Goal: Transaction & Acquisition: Obtain resource

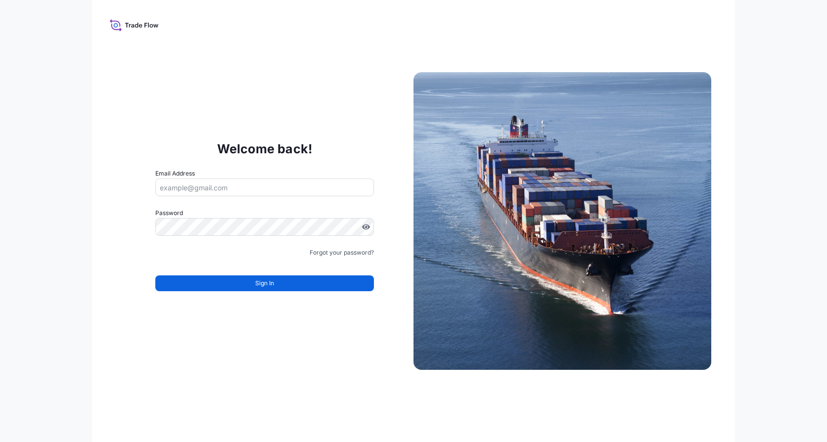
drag, startPoint x: 0, startPoint y: 0, endPoint x: 291, endPoint y: 189, distance: 347.1
click at [291, 189] on input "Email Address" at bounding box center [264, 188] width 219 height 18
type input "[EMAIL_ADDRESS][PERSON_NAME][DOMAIN_NAME]"
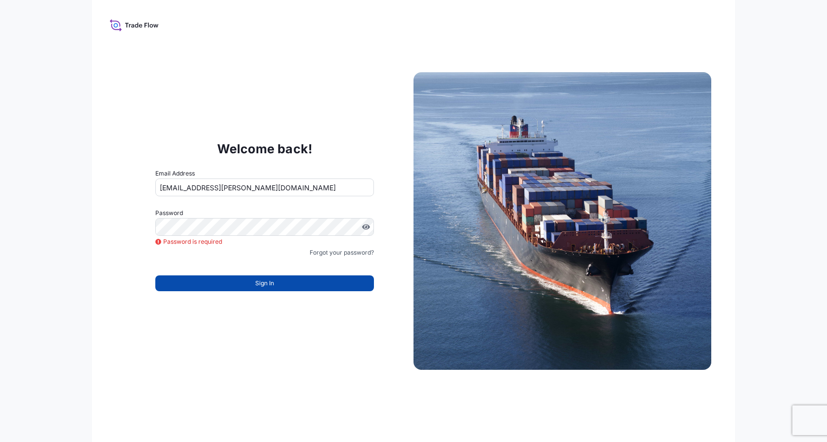
click at [261, 289] on button "Sign In" at bounding box center [264, 284] width 219 height 16
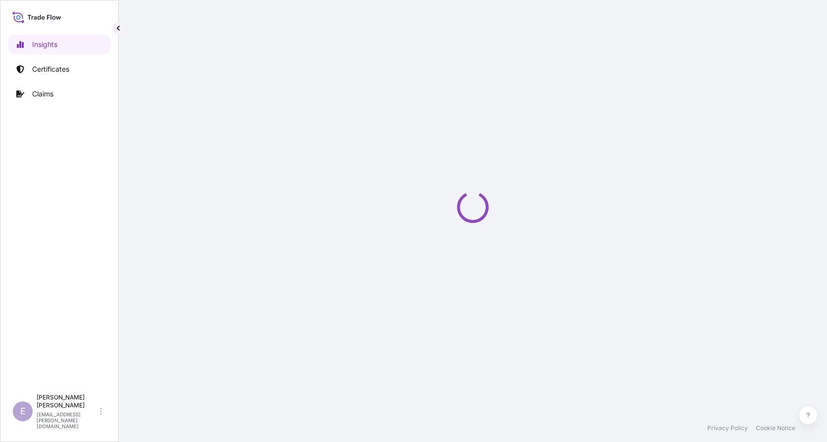
select select "2025"
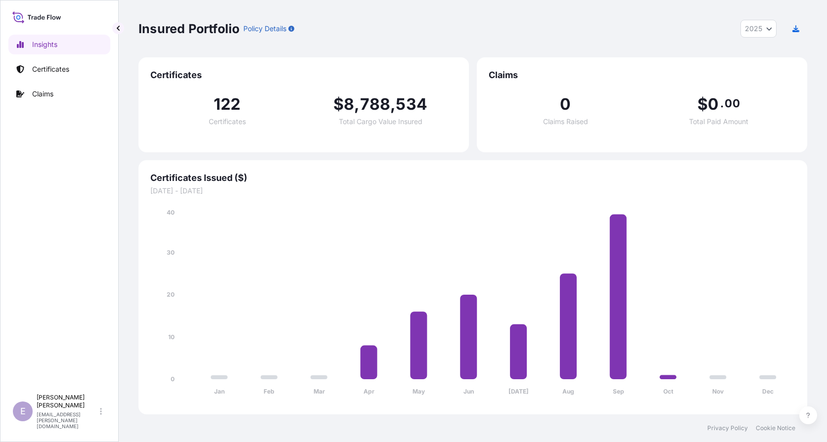
click at [342, 106] on span "$" at bounding box center [338, 104] width 10 height 16
drag, startPoint x: 342, startPoint y: 106, endPoint x: 370, endPoint y: 102, distance: 27.4
click at [370, 102] on span "788" at bounding box center [375, 104] width 31 height 16
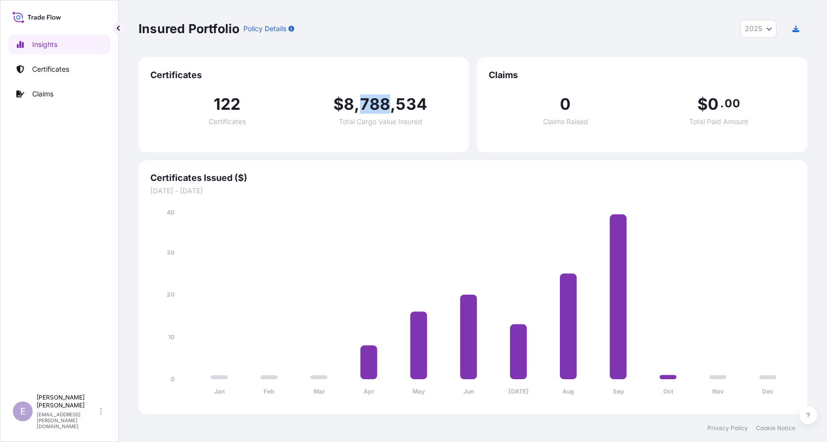
click at [370, 102] on span "788" at bounding box center [375, 104] width 31 height 16
drag, startPoint x: 370, startPoint y: 102, endPoint x: 359, endPoint y: 100, distance: 10.6
click at [359, 100] on span "," at bounding box center [356, 104] width 5 height 16
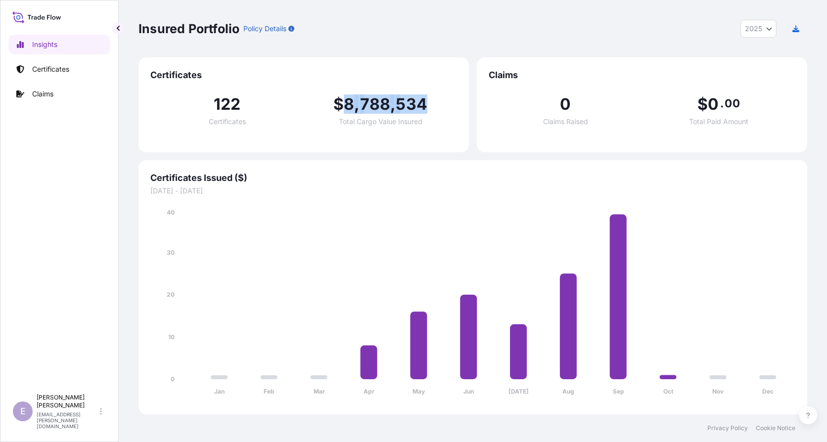
drag, startPoint x: 347, startPoint y: 103, endPoint x: 462, endPoint y: 107, distance: 114.8
click at [462, 107] on div "Certificates 122 Certificates $ 8 , 788 , 534 Total Cargo Value Insured" at bounding box center [304, 104] width 330 height 95
drag, startPoint x: 462, startPoint y: 107, endPoint x: 435, endPoint y: 111, distance: 27.5
click at [435, 111] on div "$ 8 , 788 , 534 Total Cargo Value Insured" at bounding box center [380, 110] width 153 height 29
click at [226, 101] on span "122" at bounding box center [227, 104] width 27 height 16
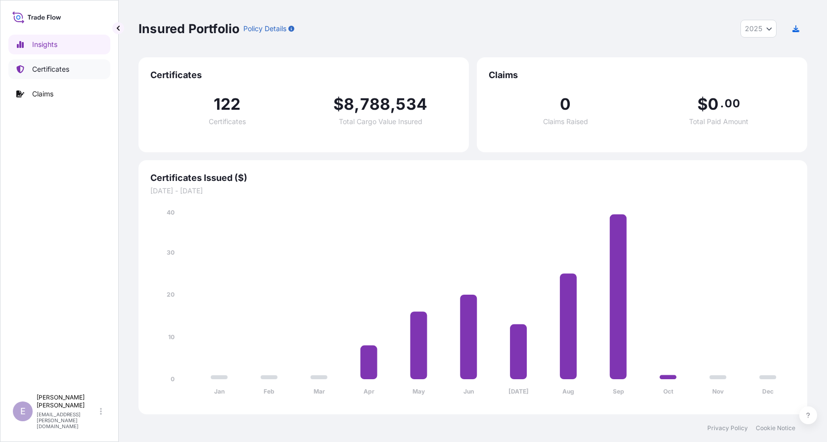
click at [62, 68] on p "Certificates" at bounding box center [50, 69] width 37 height 10
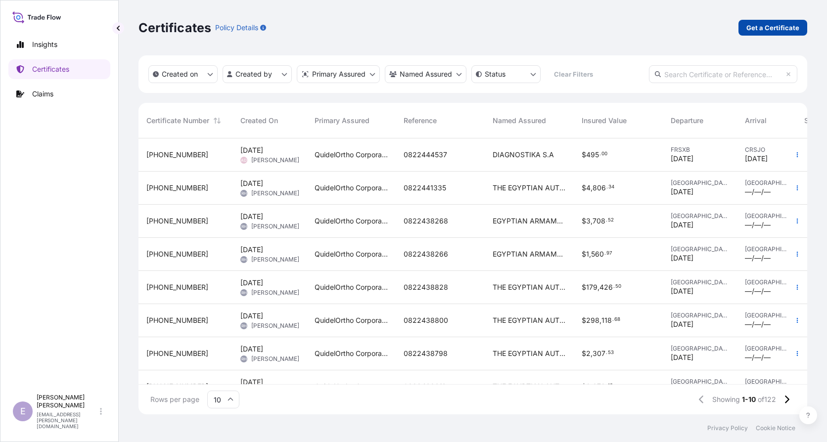
click at [764, 27] on p "Get a Certificate" at bounding box center [772, 28] width 53 height 10
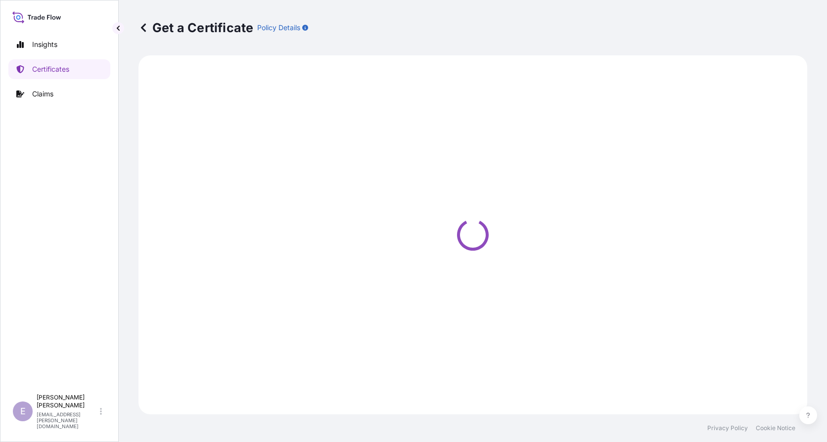
select select "Ocean Vessel"
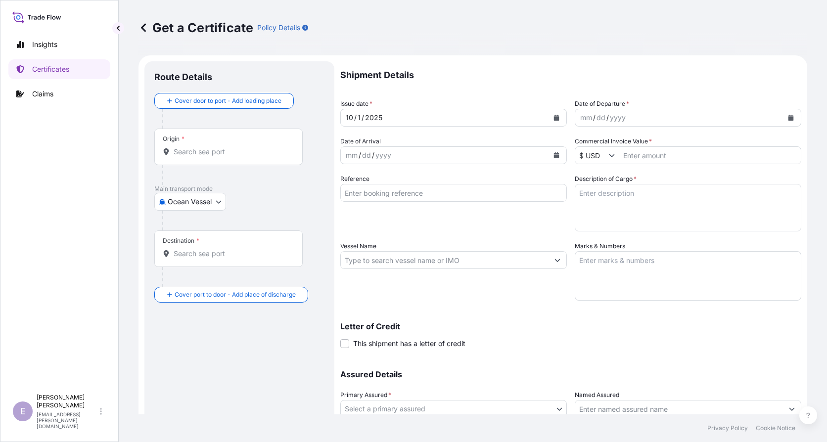
click at [213, 151] on input "Origin *" at bounding box center [232, 152] width 117 height 10
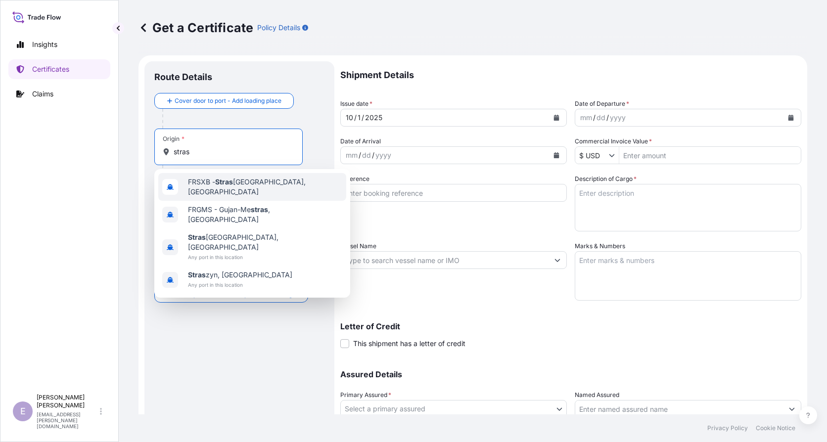
click at [223, 180] on span "FRSXB - Stras bourg, France" at bounding box center [265, 187] width 154 height 20
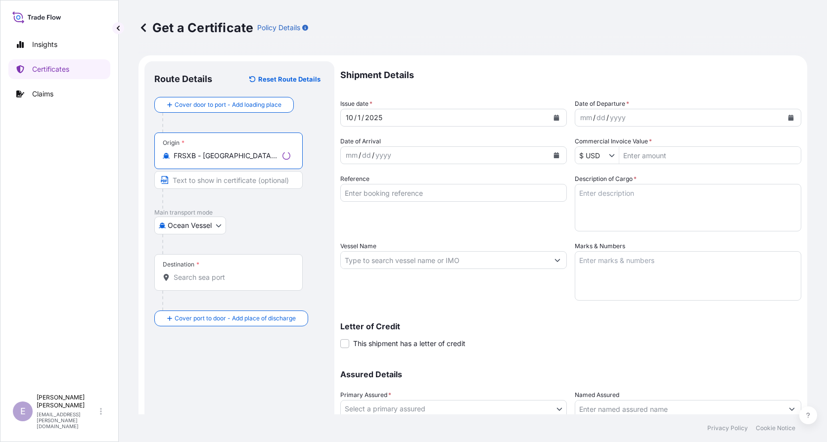
type input "FRSXB - Strasbourg, France"
click at [192, 228] on body "0 options available. 4 options available. Insights Certificates Claims E Elodie…" at bounding box center [413, 221] width 827 height 442
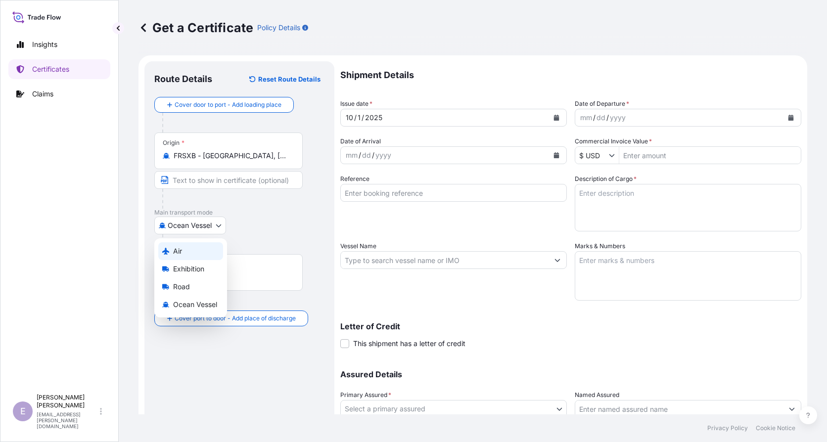
click at [185, 254] on div "Air" at bounding box center [190, 251] width 65 height 18
select select "Air"
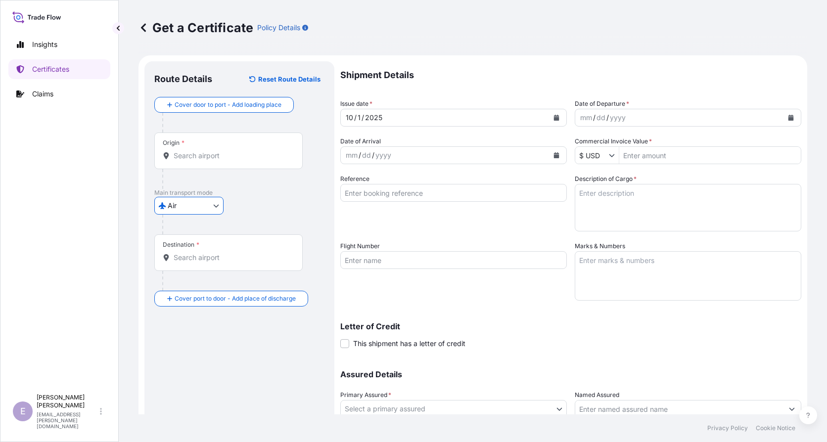
click at [211, 155] on input "Origin *" at bounding box center [232, 156] width 117 height 10
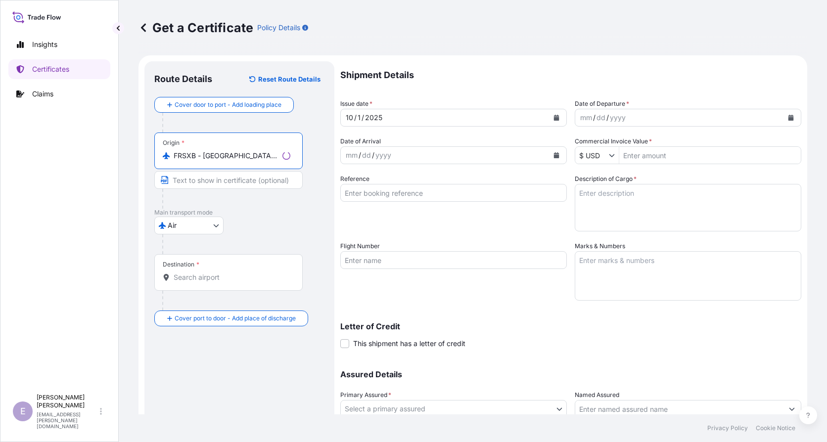
type input "FRSXB - Strasbourg, France"
click at [247, 201] on div at bounding box center [232, 199] width 140 height 20
click at [233, 265] on div "Destination *" at bounding box center [228, 272] width 148 height 37
click at [233, 273] on input "Destination *" at bounding box center [232, 278] width 117 height 10
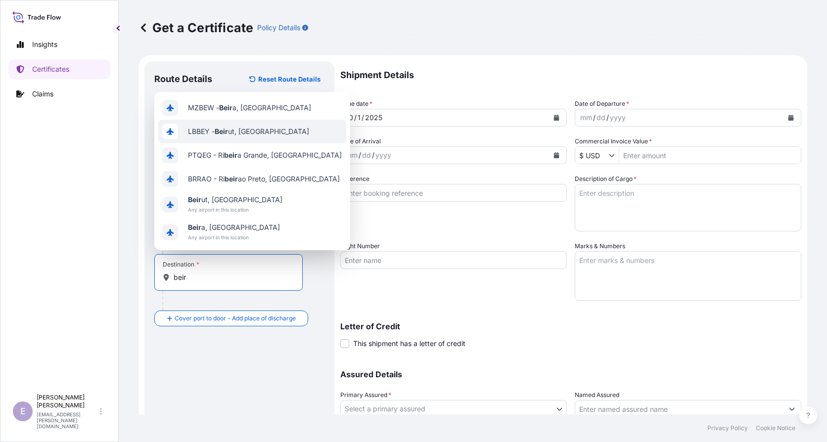
click at [256, 133] on span "LBBEY - Beir ut, Lebanon" at bounding box center [248, 132] width 121 height 10
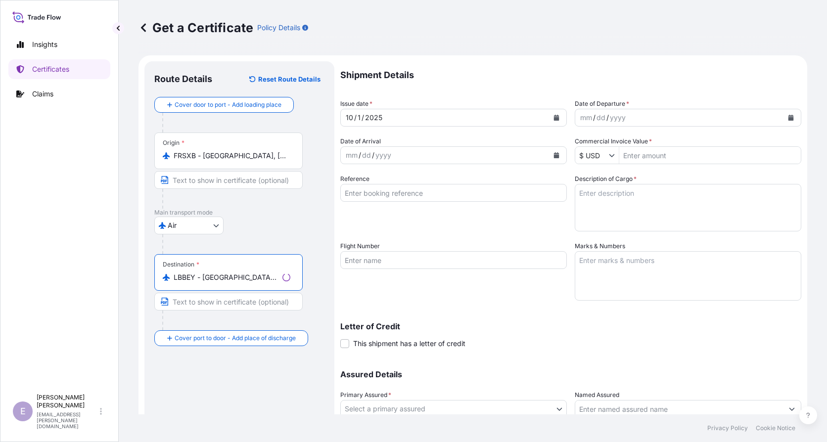
type input "LBBEY - Beirut, Lebanon"
click at [279, 231] on div "Air Air Exhibition Road Ocean Vessel" at bounding box center [239, 226] width 170 height 18
click at [783, 112] on button "Calendar" at bounding box center [791, 118] width 16 height 16
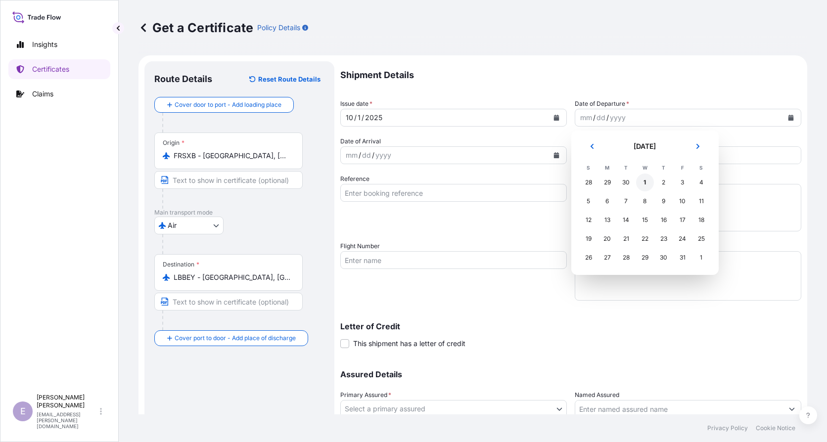
click at [647, 178] on div "1" at bounding box center [645, 183] width 18 height 18
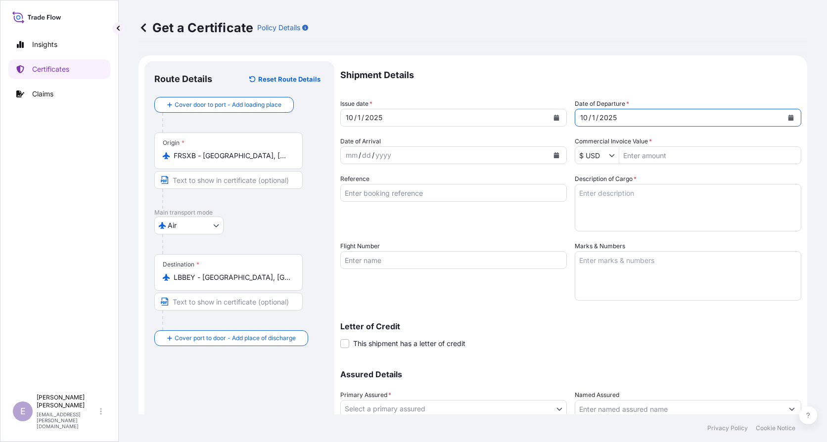
click at [610, 86] on p "Shipment Details" at bounding box center [570, 75] width 461 height 28
click at [664, 154] on input "Commercial Invoice Value *" at bounding box center [710, 155] width 182 height 18
type input "6"
click at [664, 154] on input "96058.48" at bounding box center [710, 155] width 182 height 18
click at [664, 161] on input "96058.48" at bounding box center [710, 155] width 182 height 18
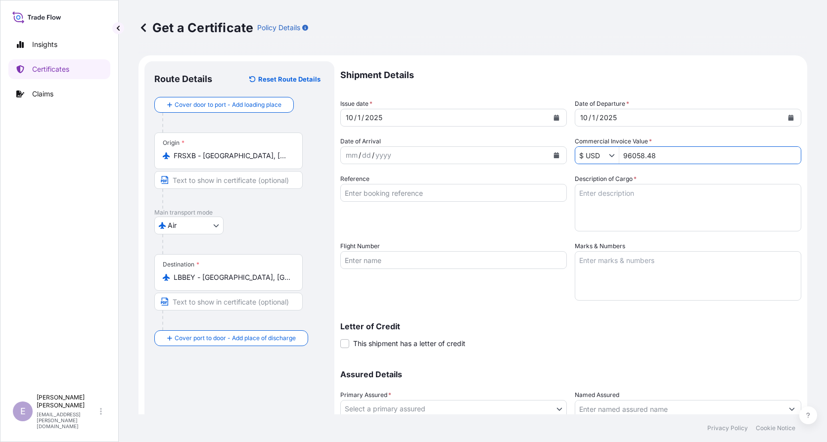
type input "96,058.48"
click at [661, 175] on div "Description of Cargo *" at bounding box center [688, 202] width 227 height 57
click at [646, 206] on textarea "Description of Cargo *" at bounding box center [688, 207] width 227 height 47
type textarea "P"
type textarea "Pharmaceutical diagnostic kits"
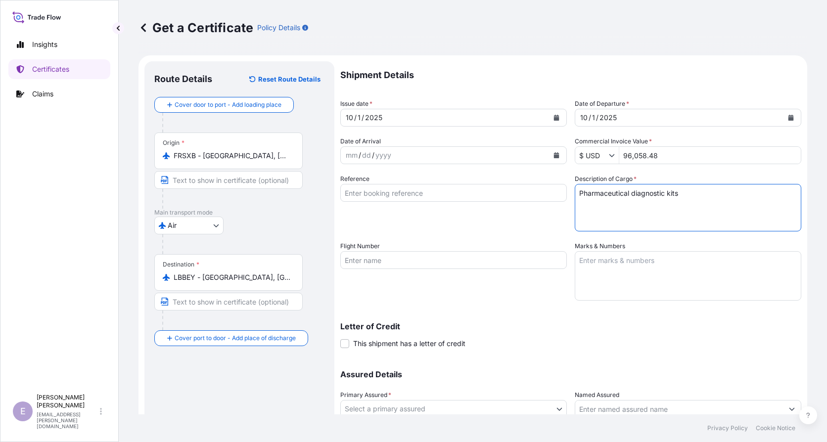
click at [434, 197] on input "Reference" at bounding box center [453, 193] width 227 height 18
click at [411, 189] on input "Reference" at bounding box center [453, 193] width 227 height 18
paste input "0822434948 - 0822434949 - 0822434950 - 0822439205 - 0822439206 - 0822439209 - 0…"
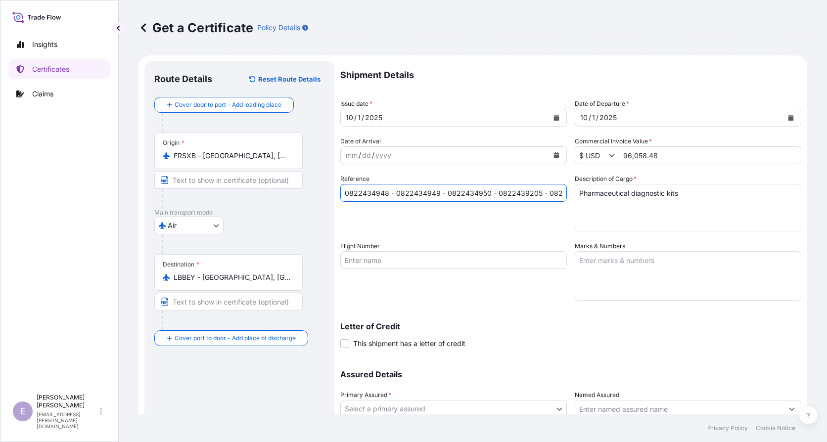
scroll to position [0, 128]
click at [409, 192] on input "0822434948 - 0822434949 - 0822434950 - 0822439205 - 0822439206 - 0822439209 - 0…" at bounding box center [453, 193] width 227 height 18
drag, startPoint x: 394, startPoint y: 192, endPoint x: 334, endPoint y: 191, distance: 59.9
click at [334, 191] on form "Route Details Reset Route Details Cover door to port - Add loading place Place …" at bounding box center [473, 273] width 669 height 436
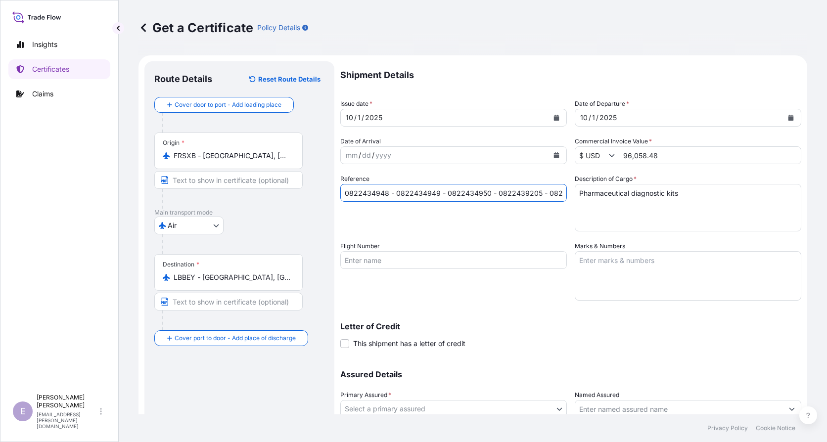
click at [344, 193] on input "0822434948 - 0822434949 - 0822434950 - 0822439205 - 0822439206 - 0822439209 - 0…" at bounding box center [453, 193] width 227 height 18
click at [352, 194] on input "0822434948 - 0822434949 - 0822434950 - 0822439205 - 0822439206 - 0822439209 - 0…" at bounding box center [453, 193] width 227 height 18
click at [342, 194] on input "0822434948 - 0822434949 - 0822434950 - 0822439205 - 0822439206 - 0822439209 - 0…" at bounding box center [453, 193] width 227 height 18
paste input "OCD_107110"
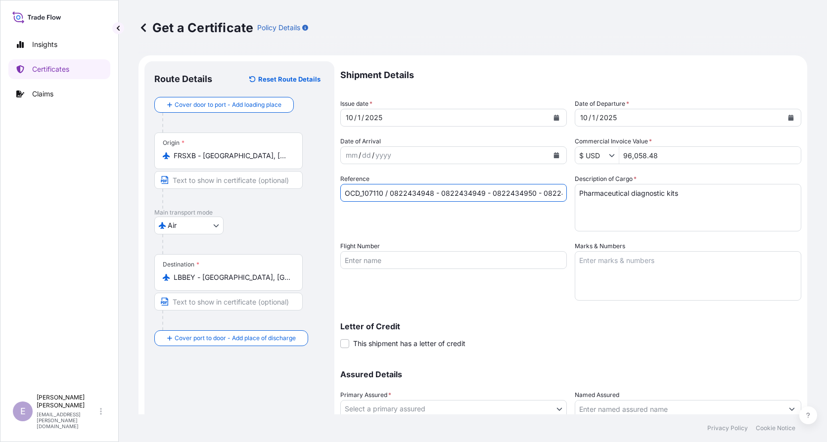
type input "OCD_107110 / 0822434948 - 0822434949 - 0822434950 - 0822439205 - 0822439206 - 0…"
click at [398, 224] on div "Reference OCD_107110 / 0822434948 - 0822434949 - 0822434950 - 0822439205 - 0822…" at bounding box center [453, 202] width 227 height 57
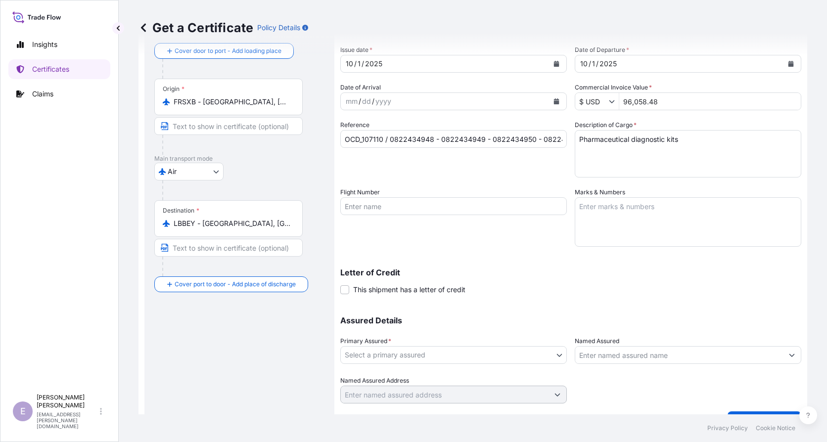
scroll to position [77, 0]
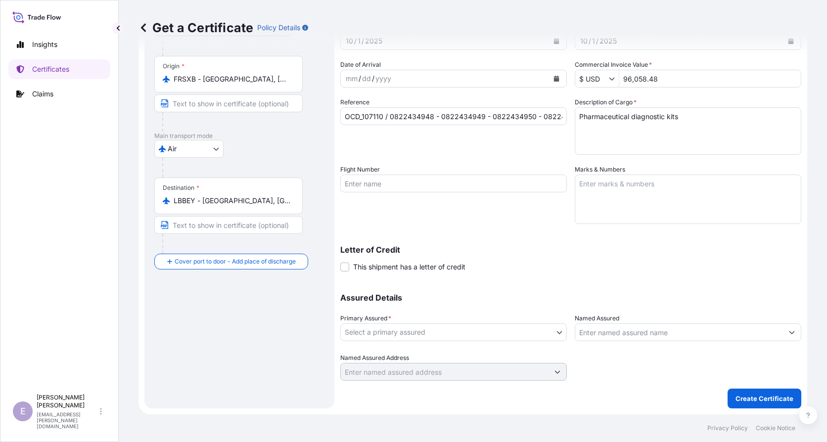
click at [432, 334] on body "Insights Certificates Claims E Elodie Gresser elodie.gresser@quidelortho.com Ge…" at bounding box center [413, 221] width 827 height 442
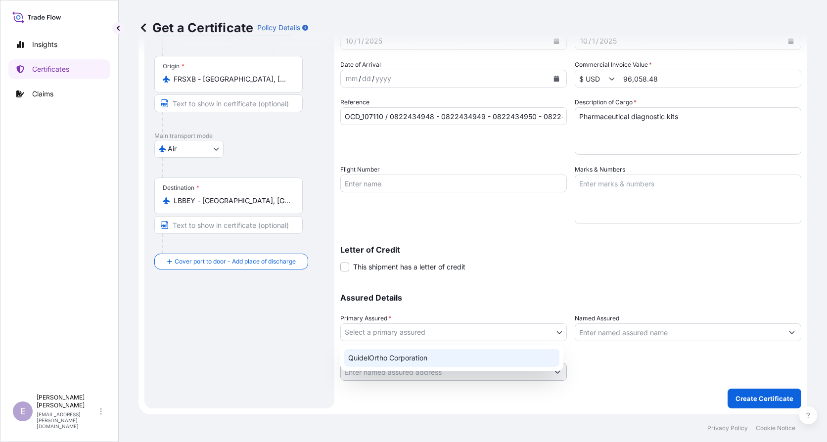
click at [437, 350] on div "QuidelOrtho Corporation" at bounding box center [451, 358] width 215 height 18
select select "31549"
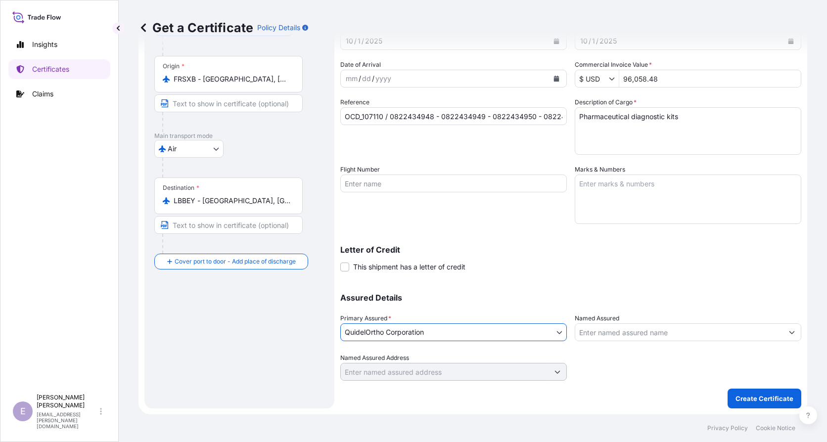
click at [629, 334] on input "Named Assured" at bounding box center [679, 333] width 208 height 18
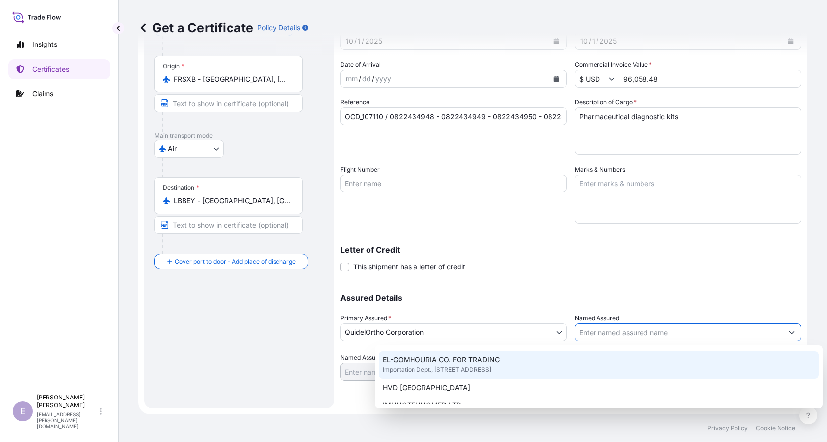
scroll to position [148, 0]
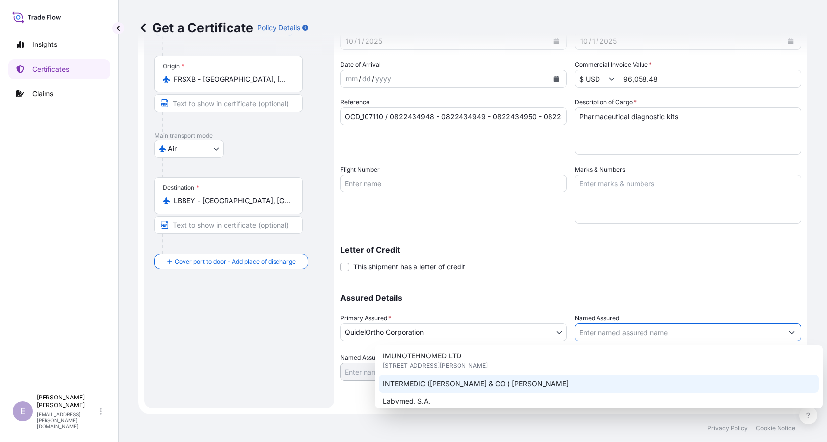
click at [588, 381] on div "INTERMEDIC (JEAN FARA & CO ) SAL" at bounding box center [599, 384] width 440 height 18
type input "INTERMEDIC (JEAN FARA & CO ) SAL"
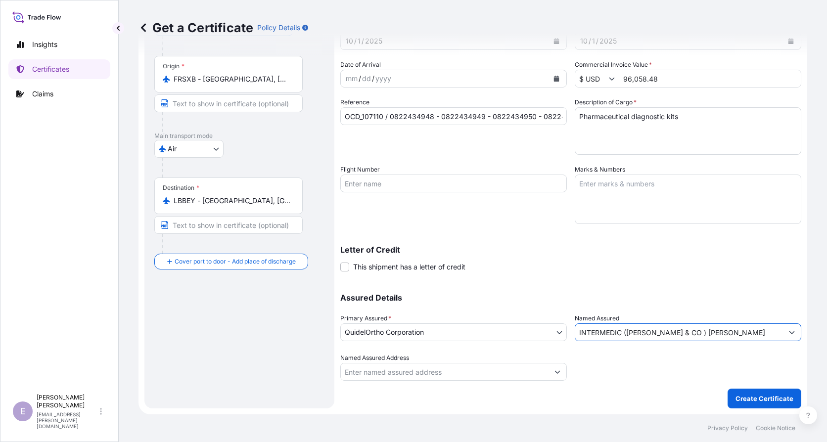
click at [599, 280] on div "Shipment Details Issue date * 10 / 1 / 2025 Date of Departure * 10 / 1 / 2025 D…" at bounding box center [570, 183] width 461 height 396
click at [738, 393] on button "Create Certificate" at bounding box center [765, 399] width 74 height 20
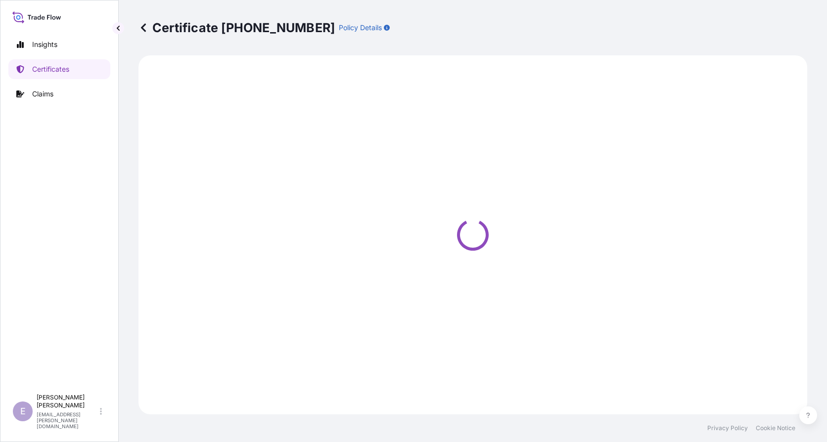
select select "Air"
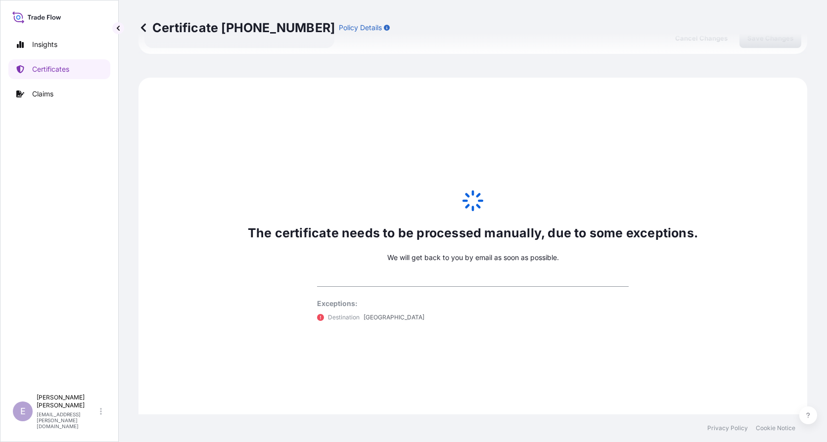
scroll to position [456, 0]
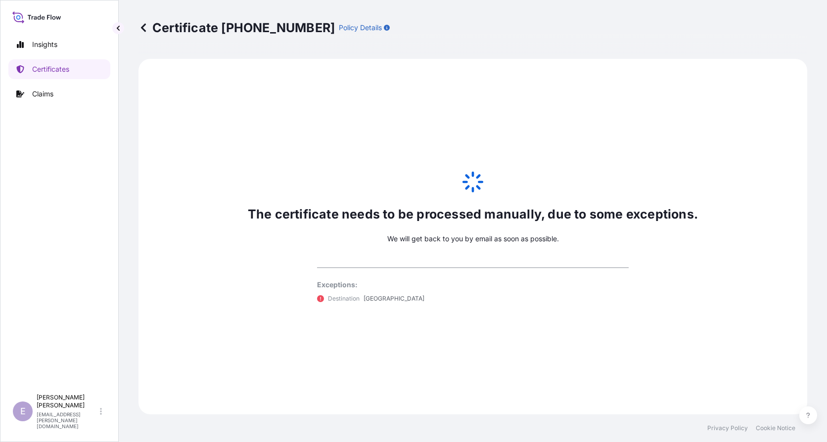
select select "31549"
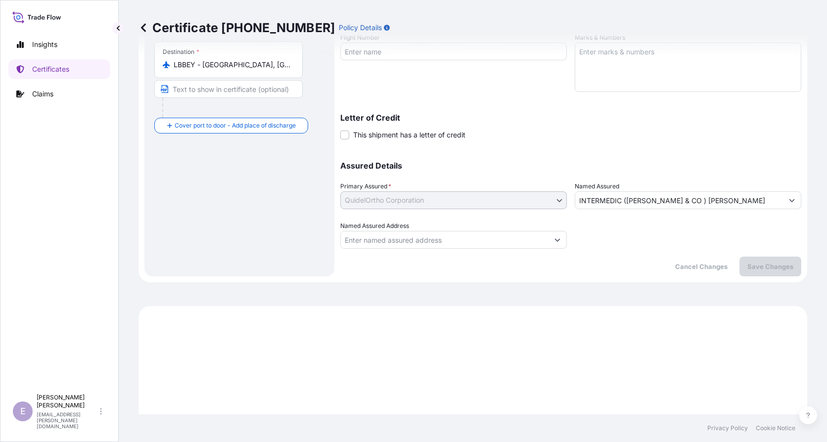
scroll to position [0, 0]
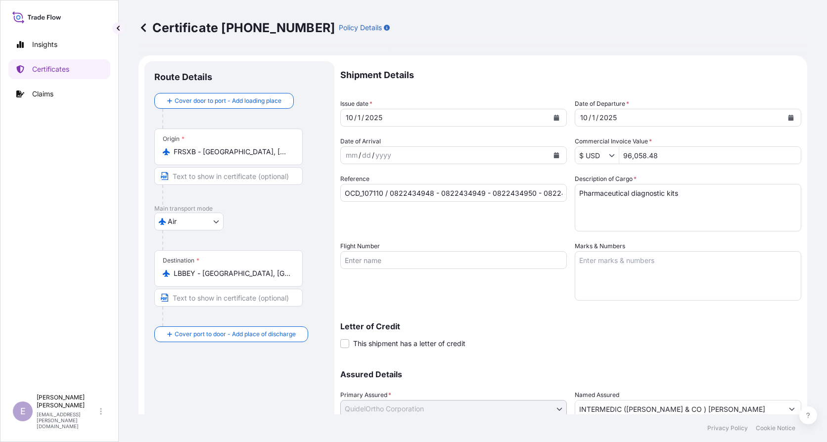
click at [147, 25] on icon at bounding box center [144, 28] width 10 height 10
